Goal: Check status: Check status

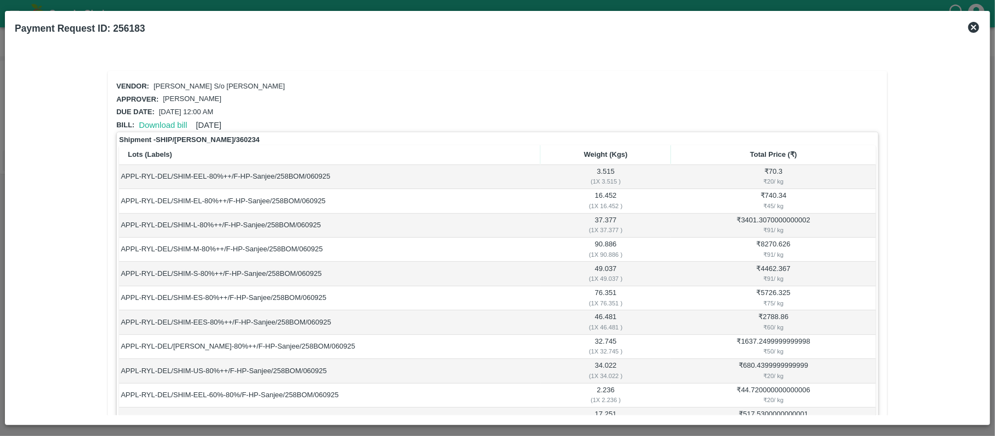
click at [971, 29] on icon at bounding box center [973, 27] width 13 height 13
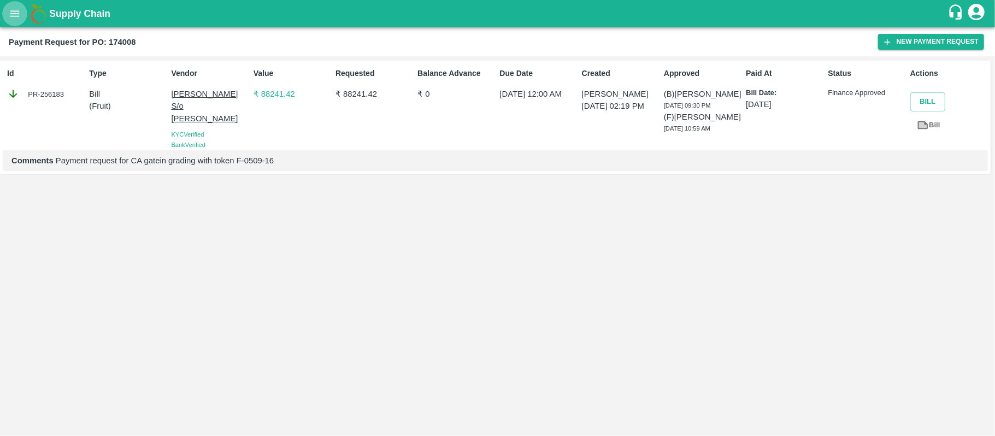
click at [21, 22] on button "open drawer" at bounding box center [14, 13] width 25 height 25
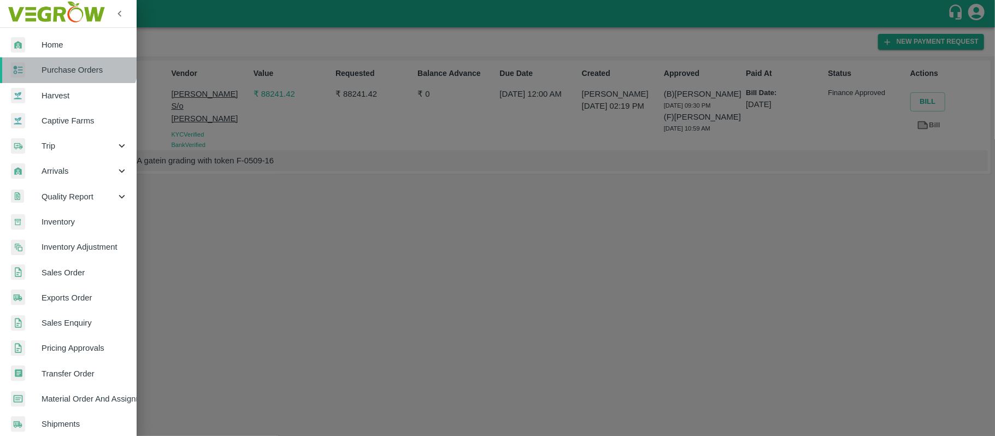
click at [68, 61] on link "Purchase Orders" at bounding box center [68, 69] width 137 height 25
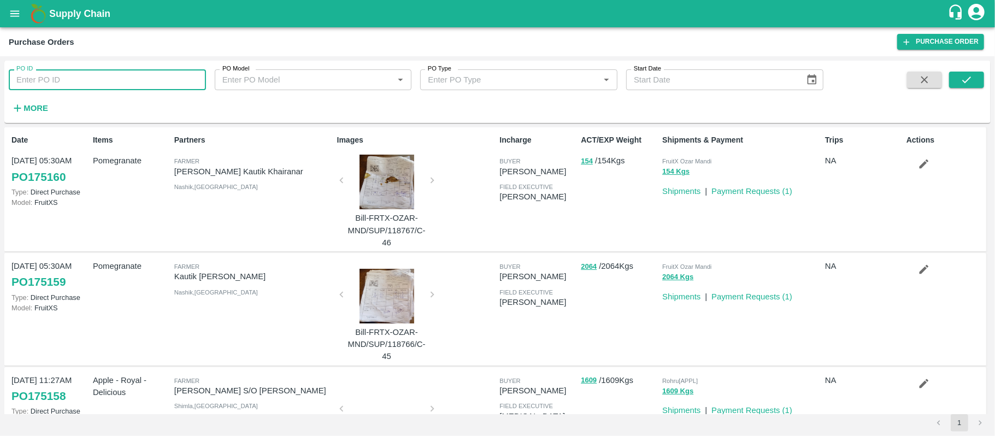
click at [64, 77] on input "PO ID" at bounding box center [107, 79] width 197 height 21
paste input "174008"
type input "174008"
click at [964, 81] on icon "submit" at bounding box center [966, 79] width 9 height 7
